Goal: Information Seeking & Learning: Learn about a topic

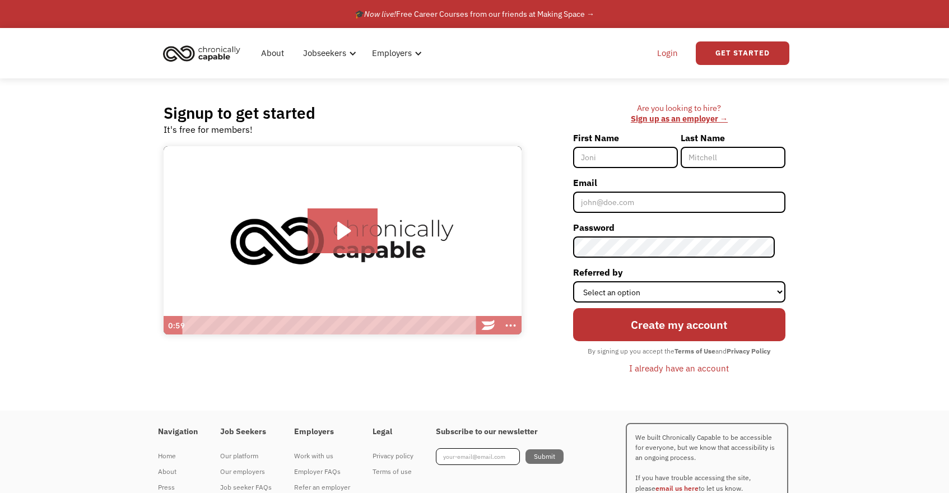
click at [669, 51] on link "Login" at bounding box center [667, 53] width 34 height 36
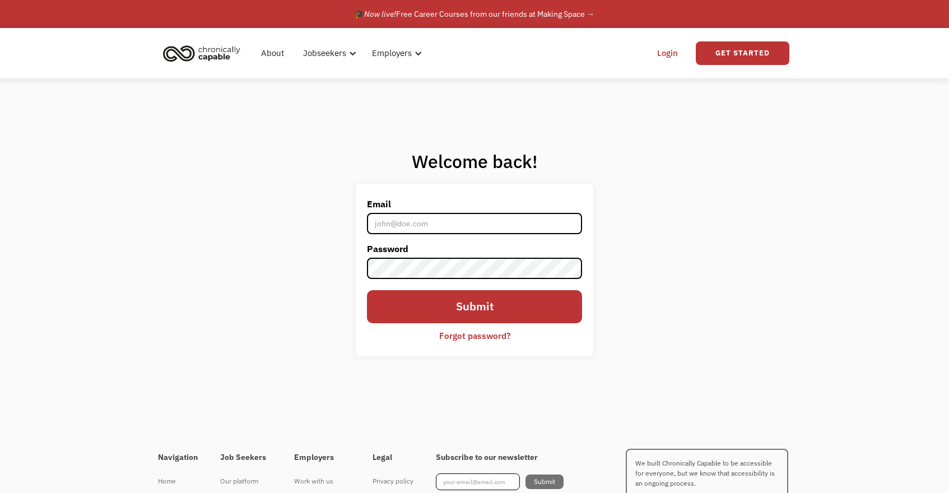
click at [465, 231] on input "Email" at bounding box center [474, 223] width 215 height 21
type input "kferrier.830@gmail.com"
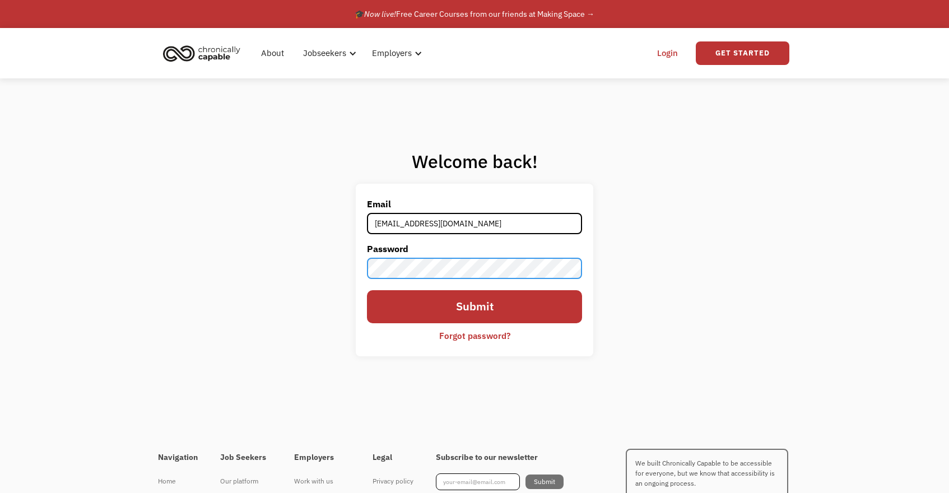
click at [367, 290] on input "Submit" at bounding box center [474, 306] width 215 height 33
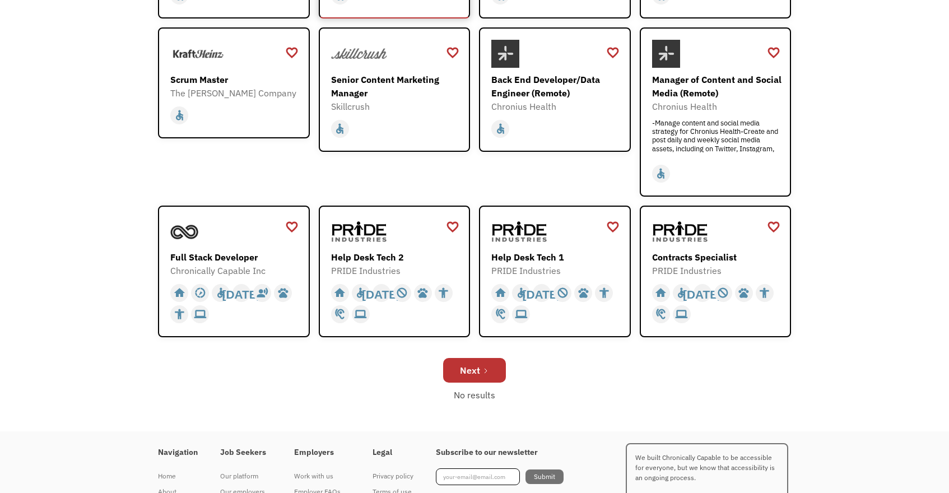
scroll to position [313, 0]
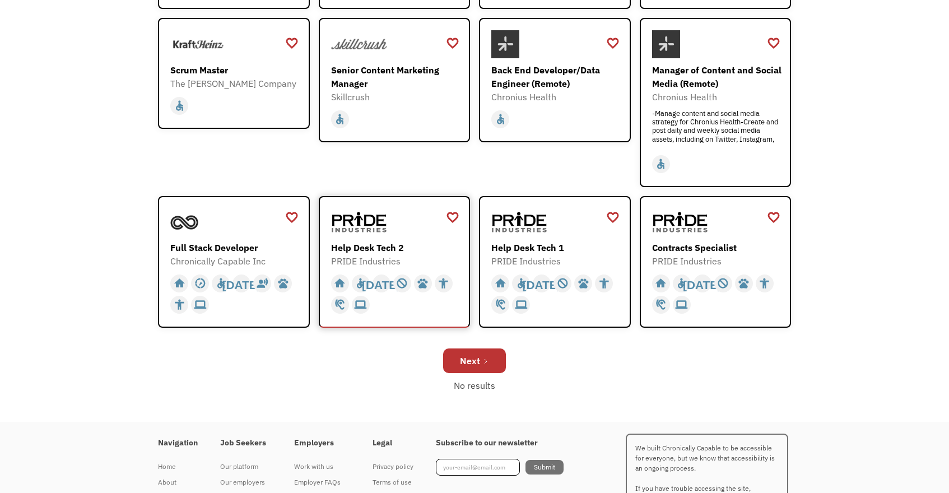
click at [357, 246] on div "Help Desk Tech 2" at bounding box center [396, 247] width 130 height 13
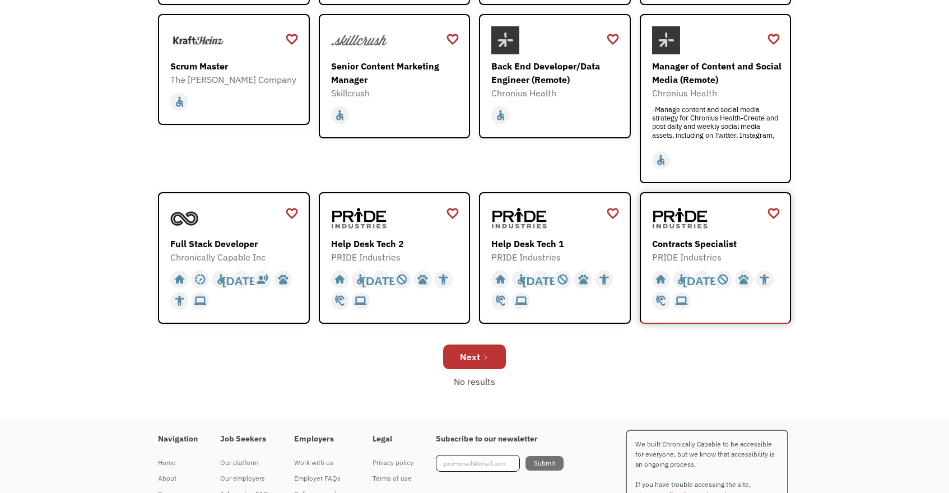
click at [681, 247] on div "Contracts Specialist" at bounding box center [717, 243] width 130 height 13
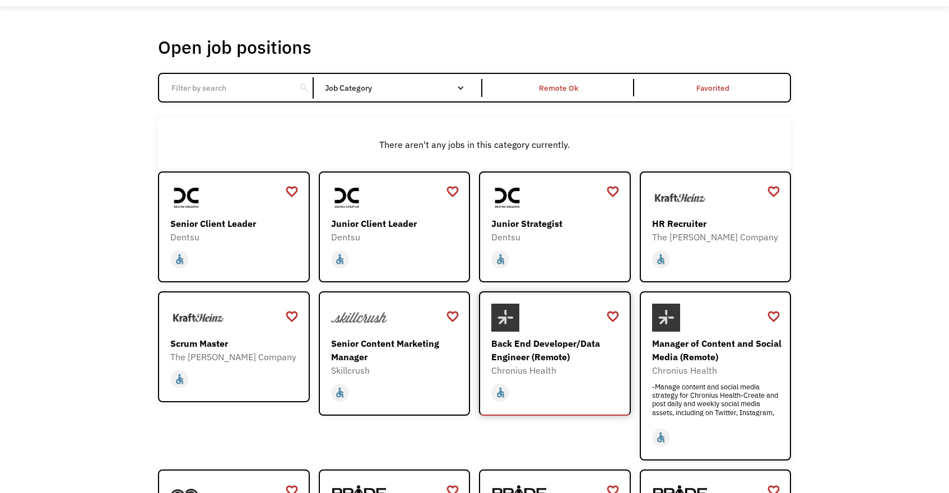
scroll to position [0, 0]
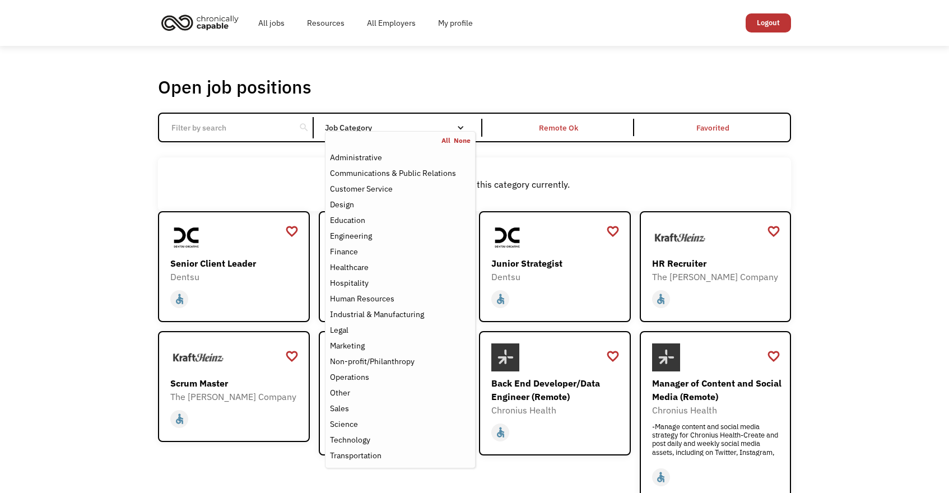
click at [458, 128] on div "Email Form" at bounding box center [461, 128] width 8 height 8
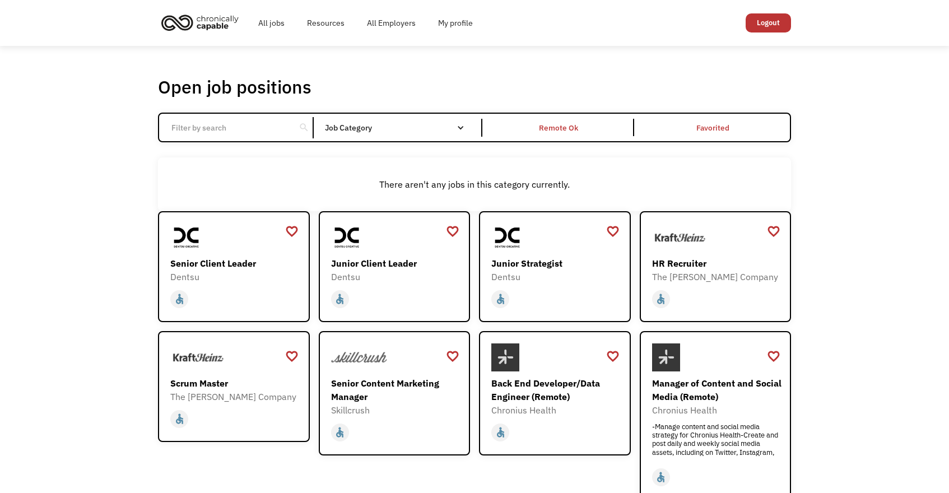
click at [458, 128] on div "Email Form" at bounding box center [461, 128] width 8 height 8
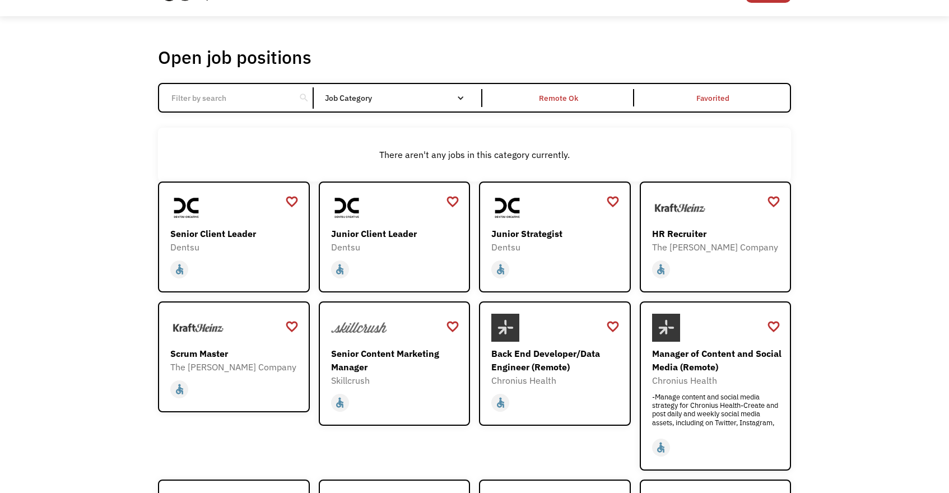
scroll to position [31, 0]
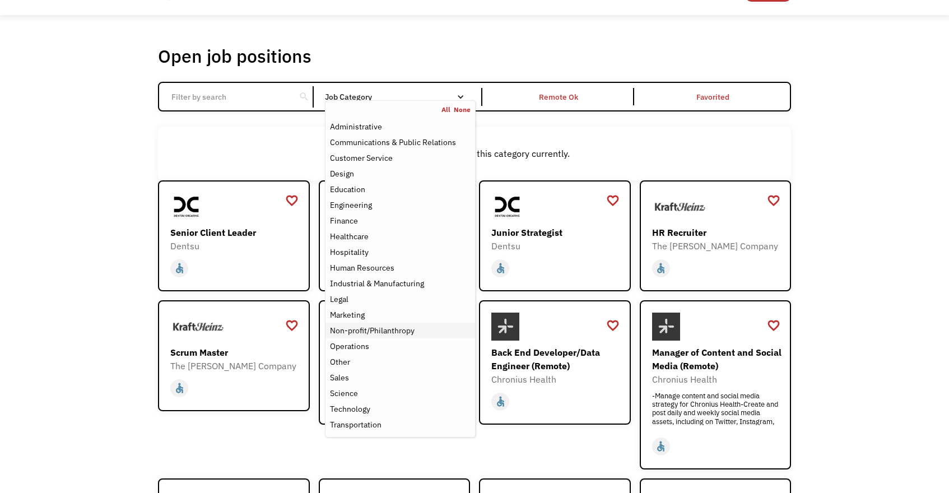
click at [359, 334] on div "Non-profit/Philanthropy" at bounding box center [372, 330] width 85 height 13
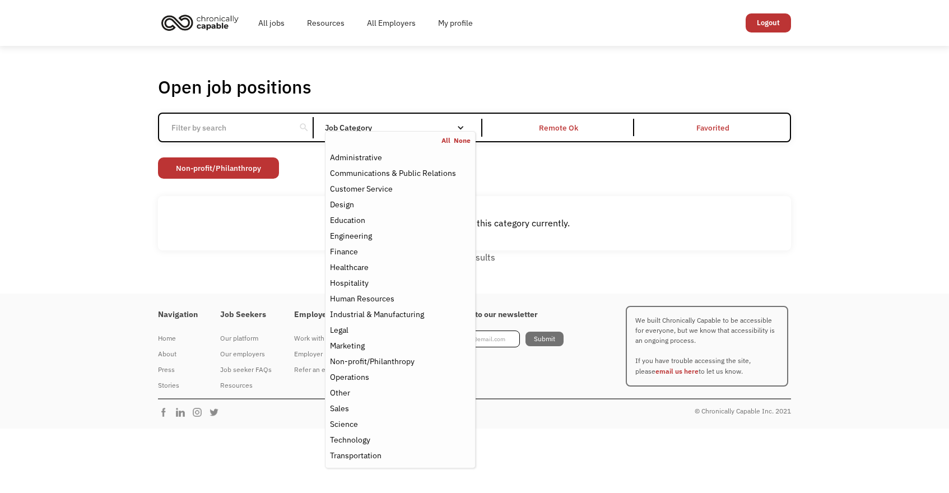
click at [460, 127] on div "Email Form" at bounding box center [461, 128] width 8 height 8
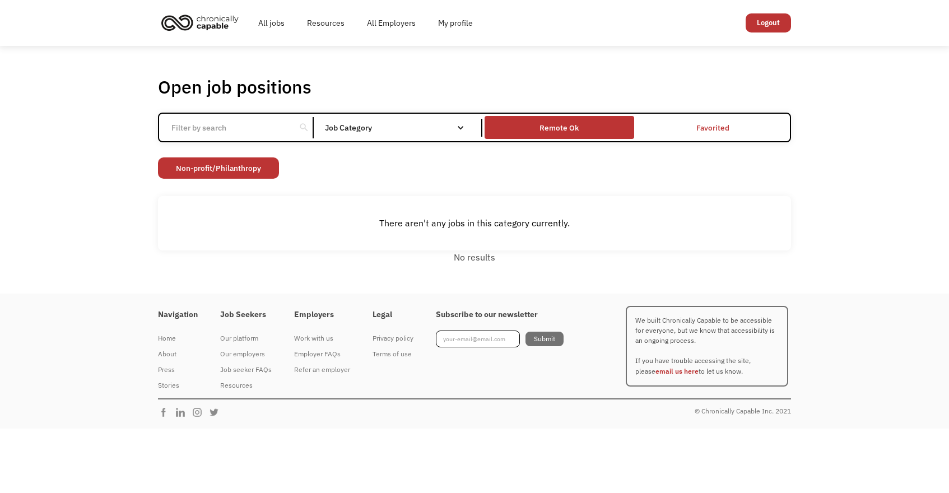
click at [518, 128] on div "Remote Ok" at bounding box center [559, 127] width 149 height 17
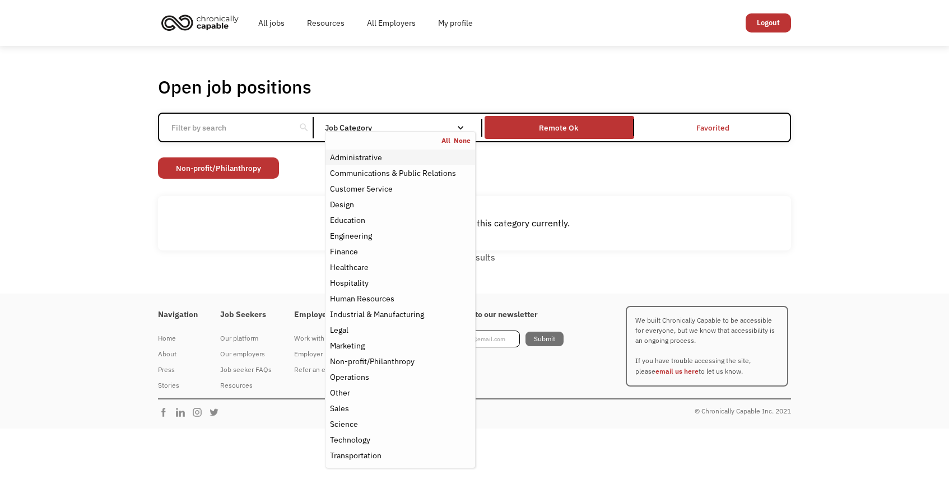
click at [393, 158] on div "Administrative" at bounding box center [400, 157] width 141 height 13
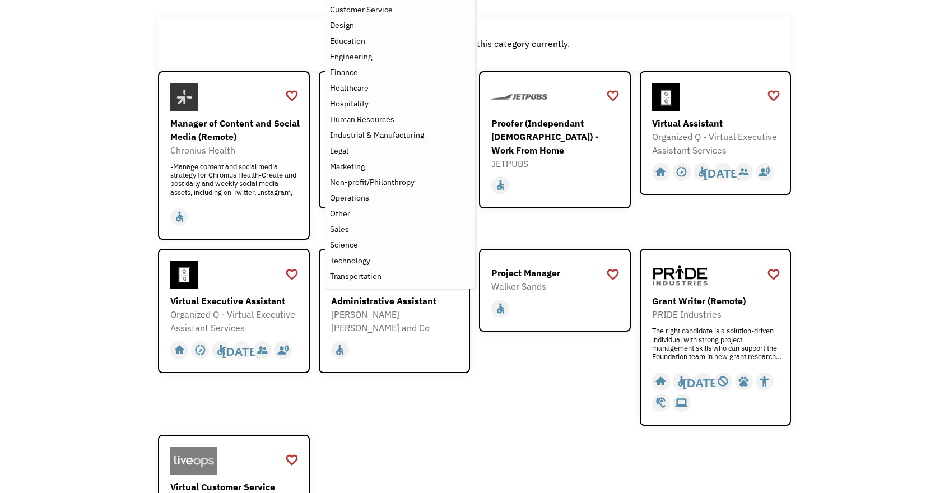
scroll to position [183, 0]
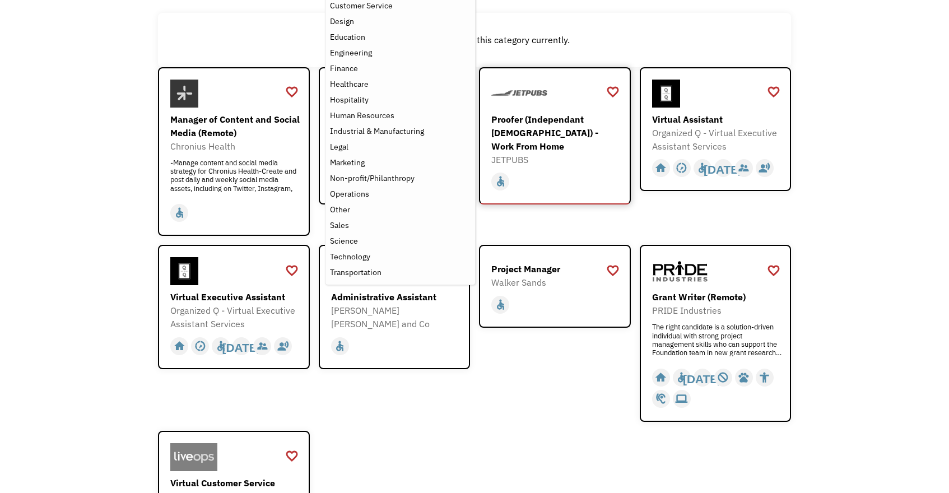
click at [544, 122] on div "Proofer (Independant [DEMOGRAPHIC_DATA]) - Work From Home" at bounding box center [556, 133] width 130 height 40
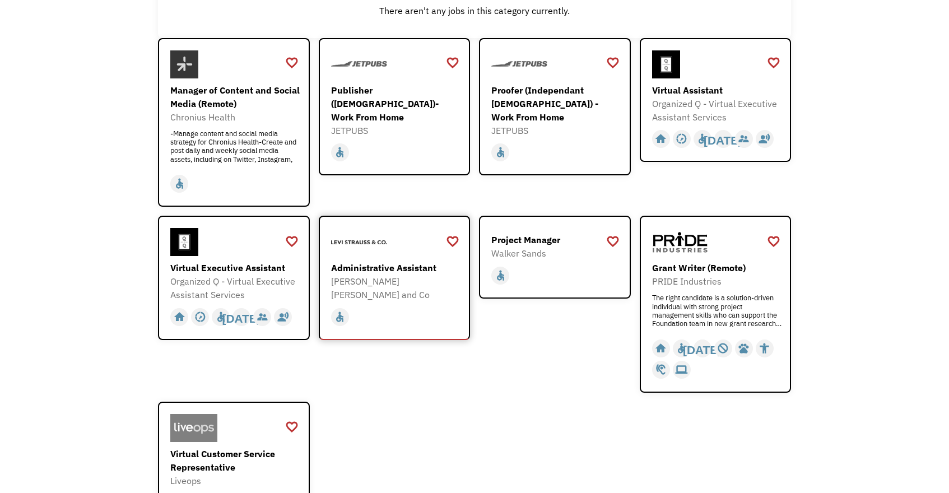
scroll to position [213, 0]
click at [672, 90] on div "Virtual Assistant" at bounding box center [717, 88] width 130 height 13
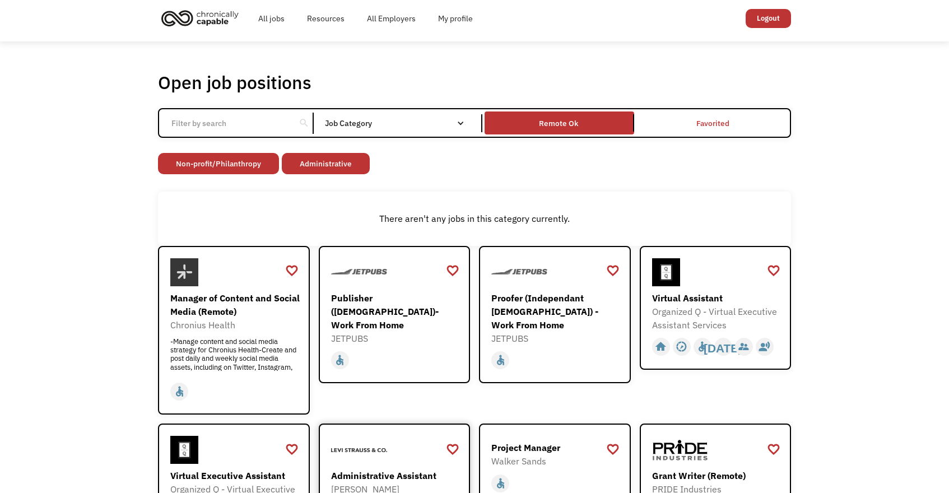
scroll to position [0, 0]
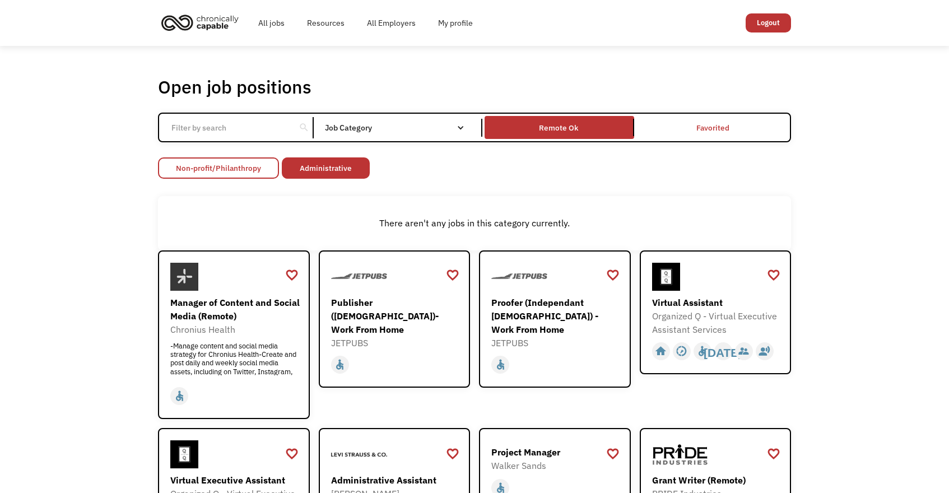
click at [269, 160] on link "Non-profit/Philanthropy" at bounding box center [218, 167] width 121 height 21
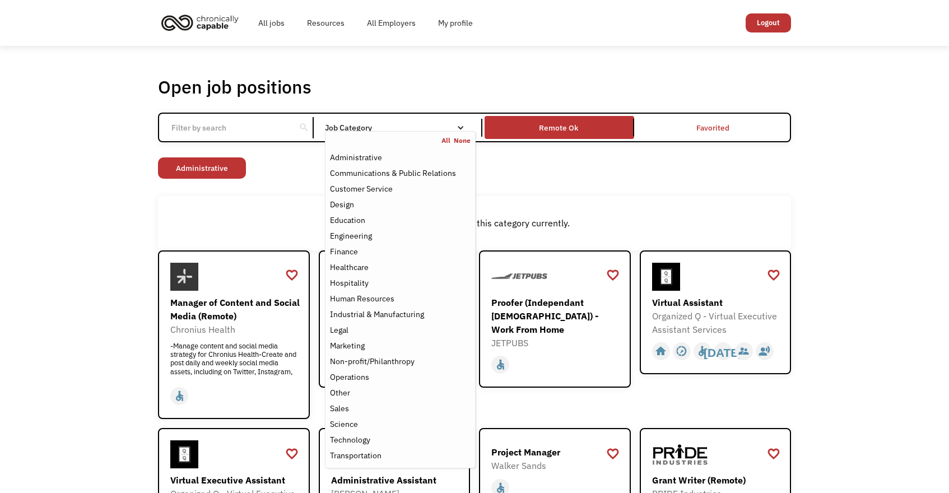
click at [442, 129] on div "Job Category" at bounding box center [400, 128] width 151 height 8
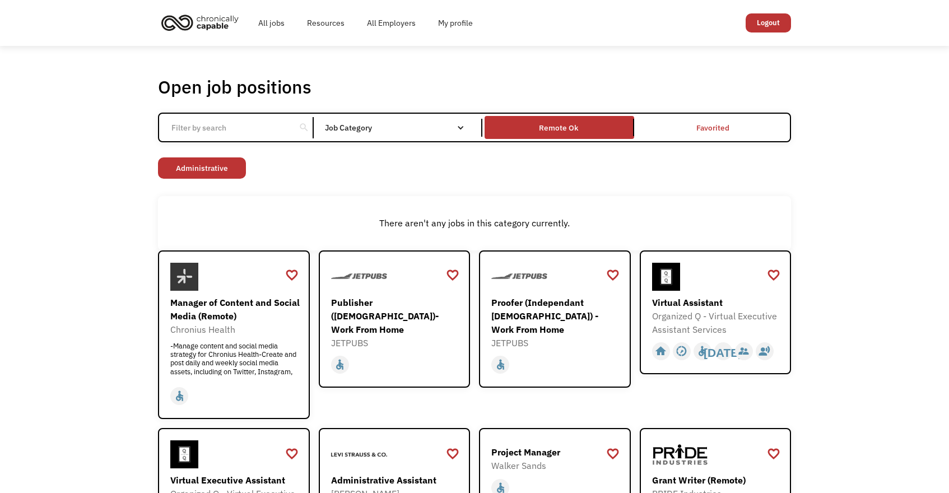
click at [442, 129] on div "Job Category" at bounding box center [400, 128] width 151 height 8
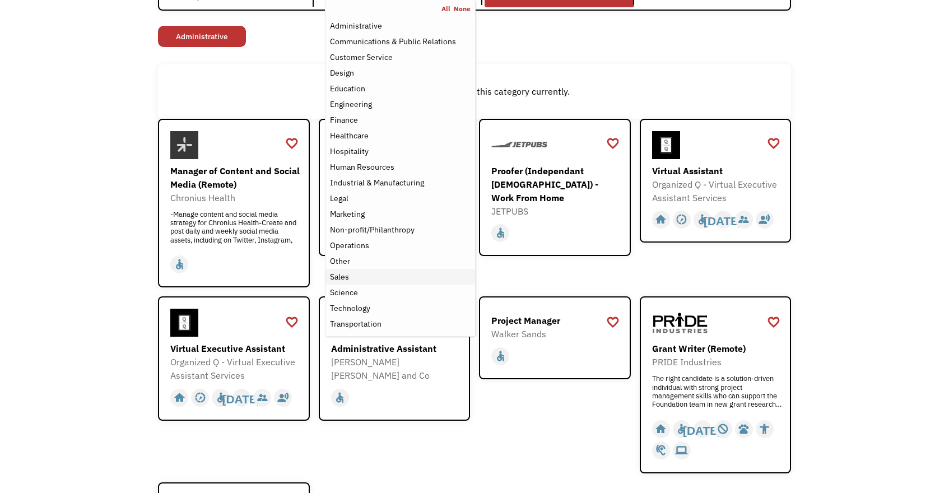
scroll to position [136, 0]
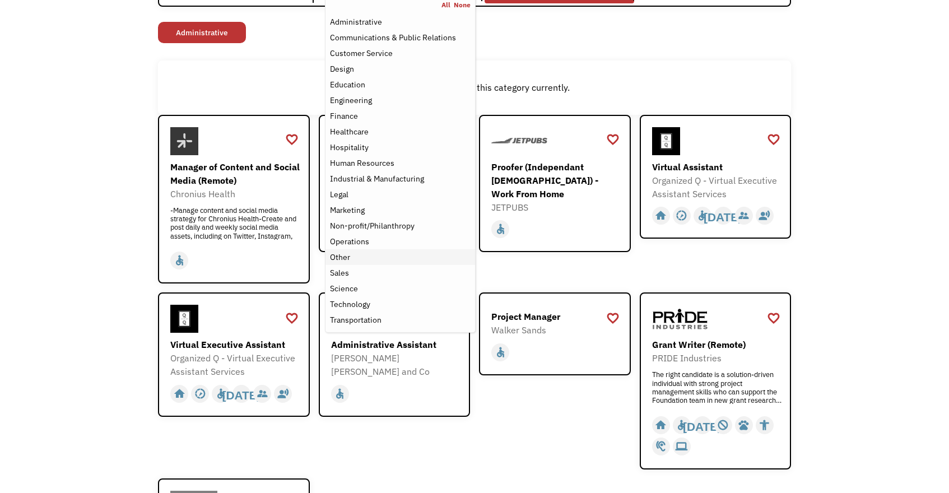
click at [343, 259] on div "Other" at bounding box center [340, 256] width 20 height 13
click at [361, 272] on div "Sales" at bounding box center [400, 272] width 141 height 13
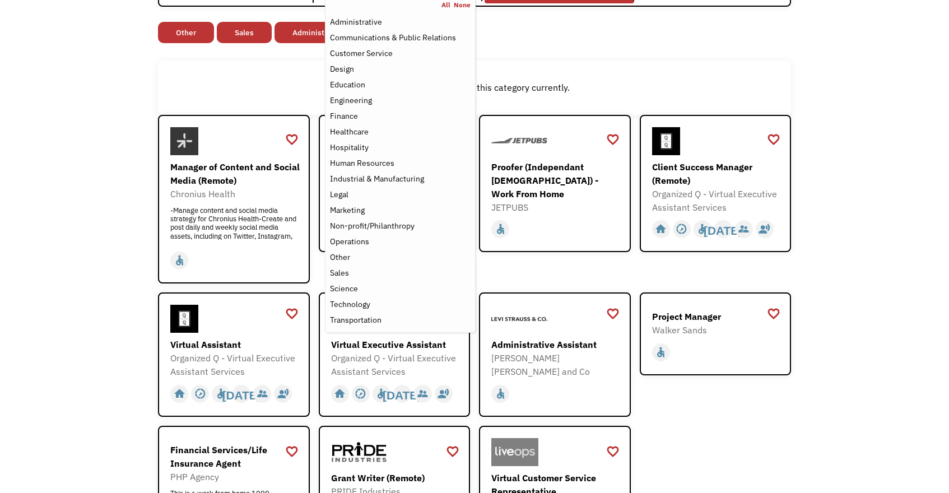
click at [865, 159] on div "Open job positions You have X liked items Search search Filter by category Admi…" at bounding box center [474, 271] width 949 height 722
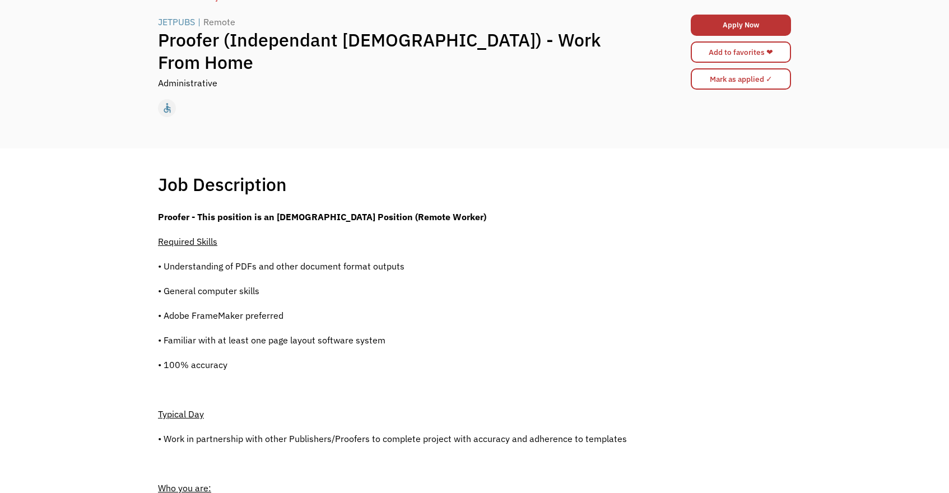
scroll to position [83, 0]
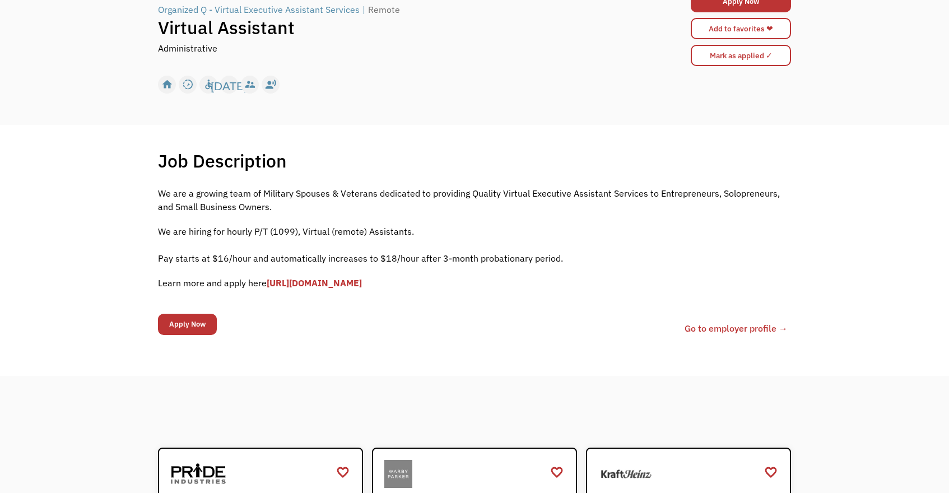
scroll to position [115, 0]
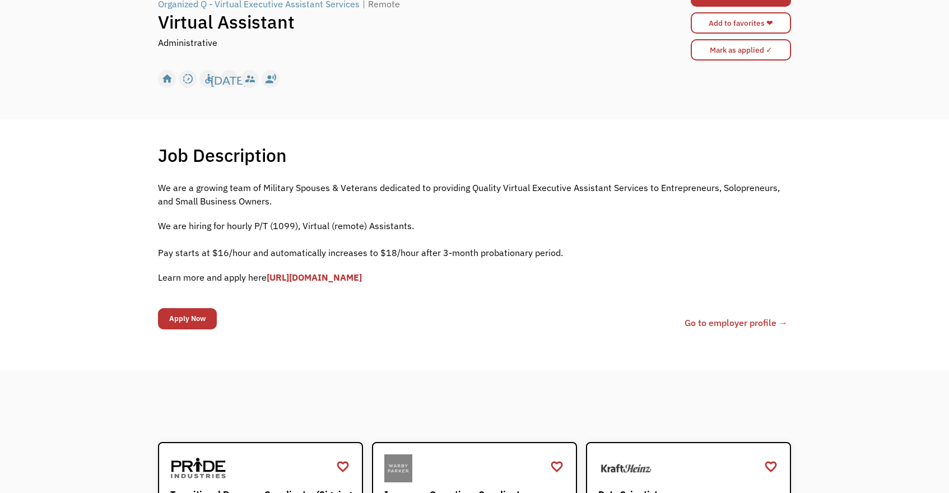
click at [355, 276] on link "[URL][DOMAIN_NAME]" at bounding box center [314, 277] width 95 height 11
